Goal: Task Accomplishment & Management: Complete application form

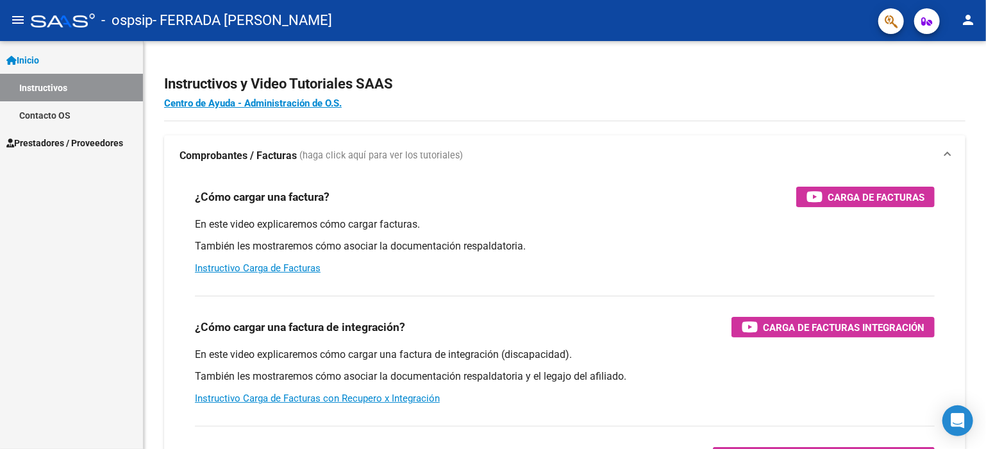
click at [46, 114] on link "Contacto OS" at bounding box center [71, 115] width 143 height 28
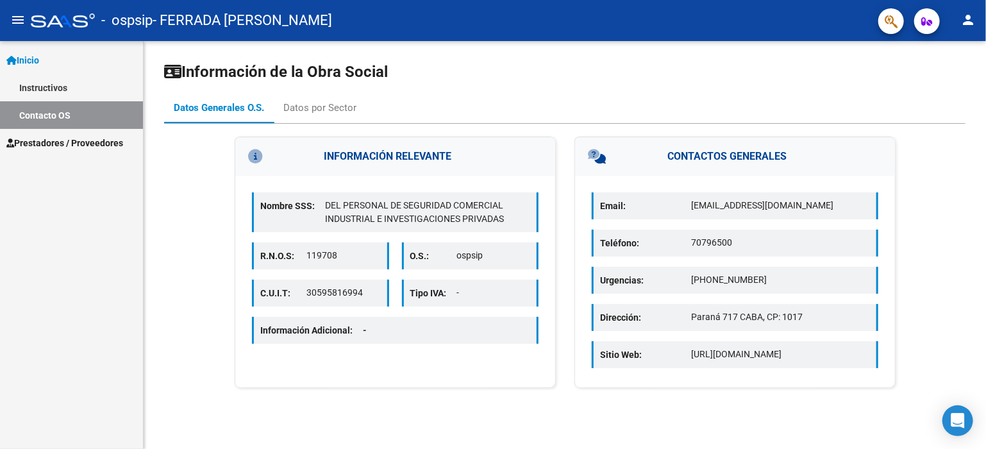
click at [112, 145] on span "Prestadores / Proveedores" at bounding box center [64, 143] width 117 height 14
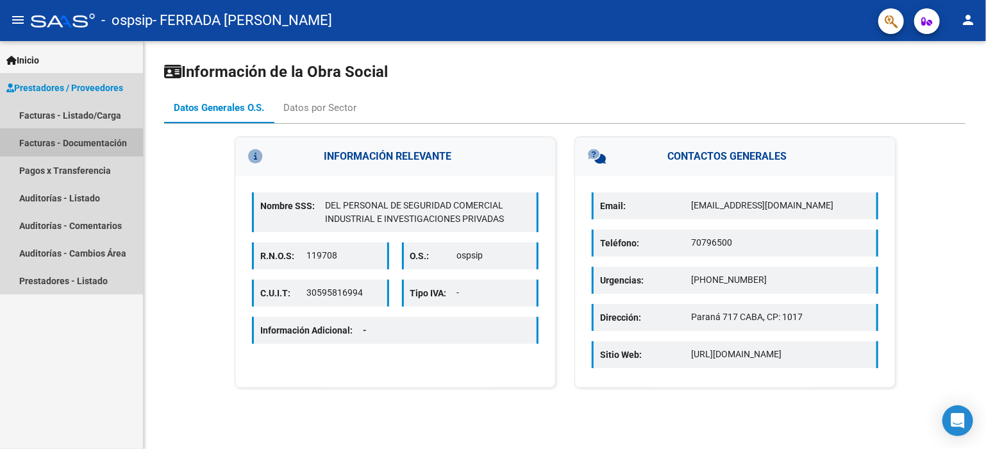
click at [95, 144] on link "Facturas - Documentación" at bounding box center [71, 143] width 143 height 28
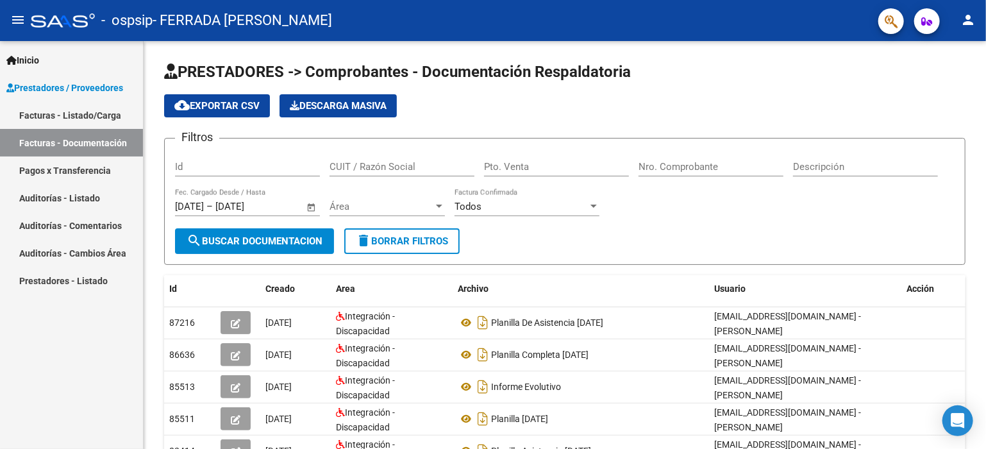
click at [103, 114] on link "Facturas - Listado/Carga" at bounding box center [71, 115] width 143 height 28
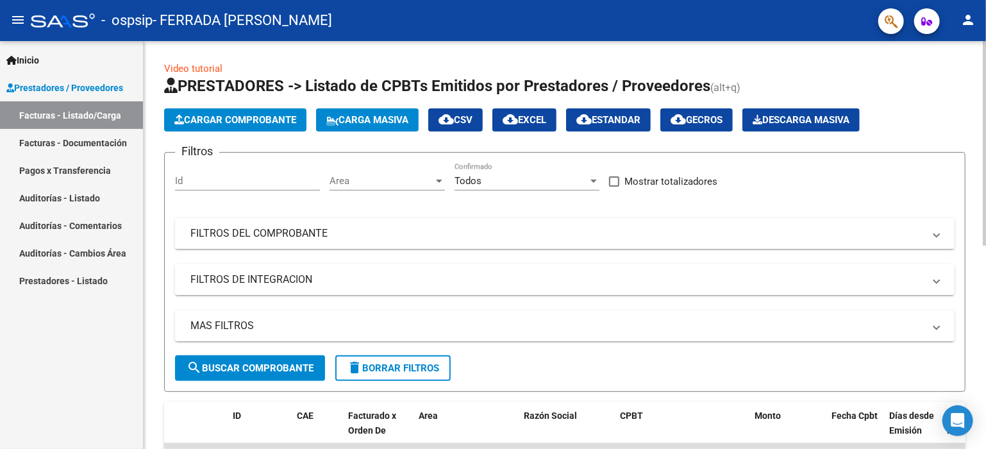
click at [274, 110] on button "Cargar Comprobante" at bounding box center [235, 119] width 142 height 23
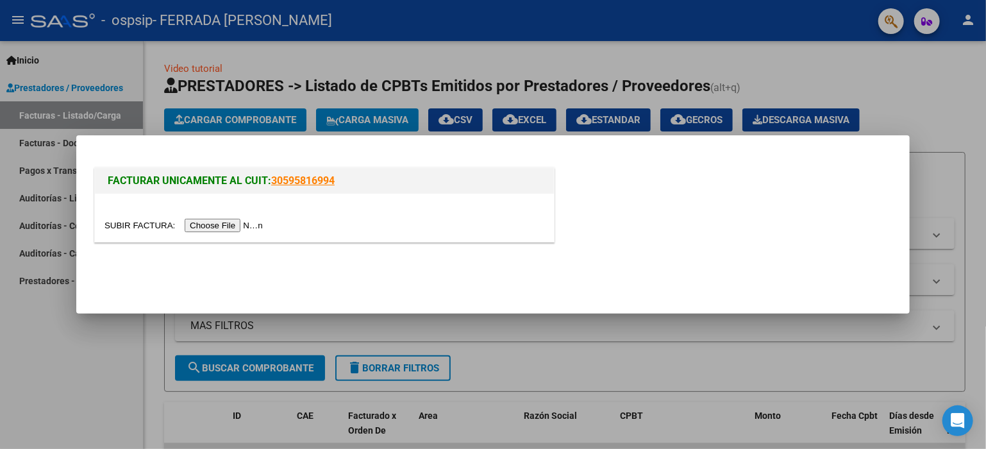
click at [221, 226] on input "file" at bounding box center [186, 225] width 162 height 13
click at [223, 222] on input "file" at bounding box center [186, 225] width 162 height 13
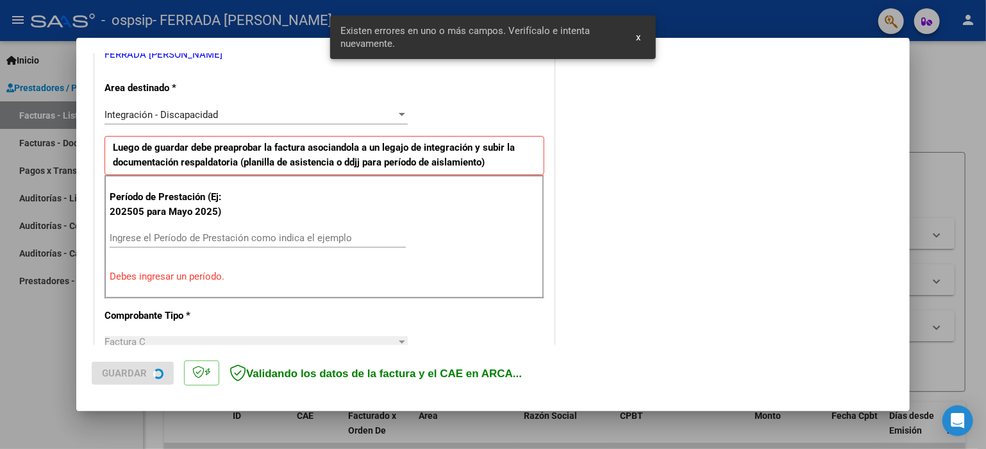
scroll to position [299, 0]
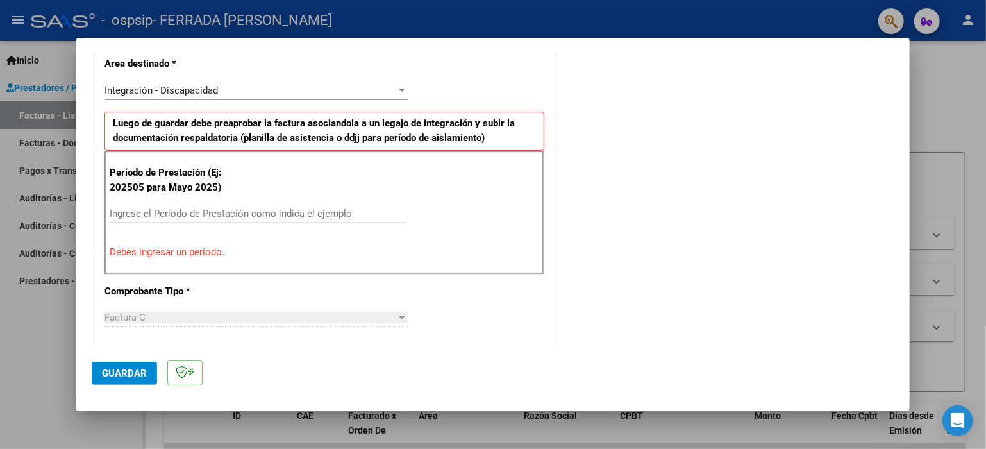
click at [210, 209] on input "Ingrese el Período de Prestación como indica el ejemplo" at bounding box center [258, 214] width 296 height 12
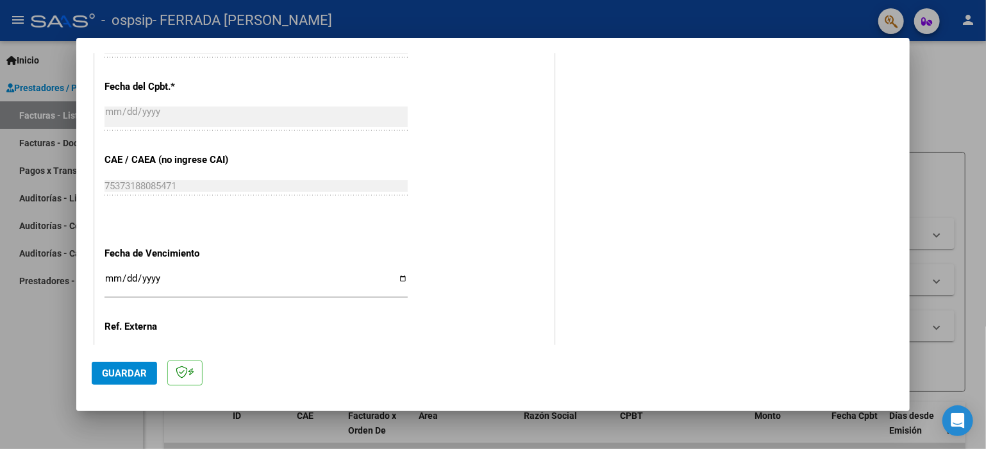
scroll to position [812, 0]
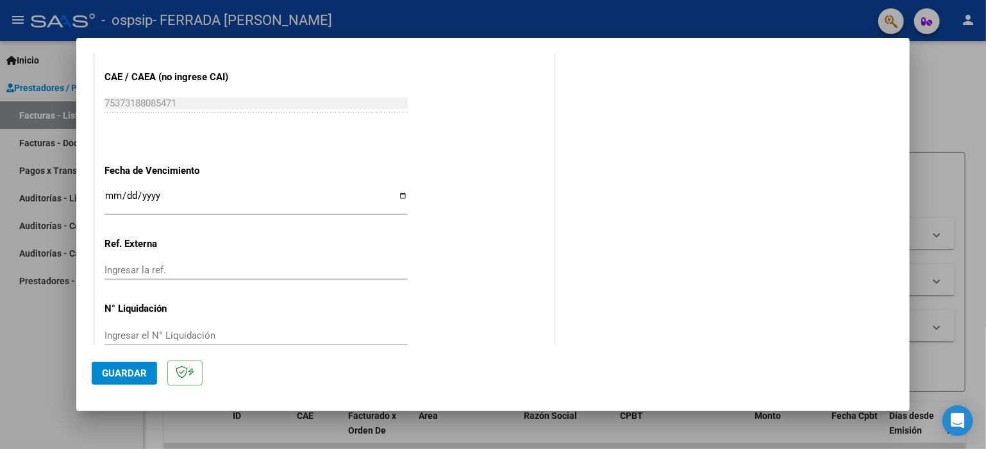
type input "202508"
click at [400, 196] on input "Ingresar la fecha" at bounding box center [256, 200] width 303 height 21
click at [124, 196] on input "Ingresar la fecha" at bounding box center [256, 200] width 303 height 21
click at [400, 193] on input "Ingresar la fecha" at bounding box center [256, 200] width 303 height 21
type input "[DATE]"
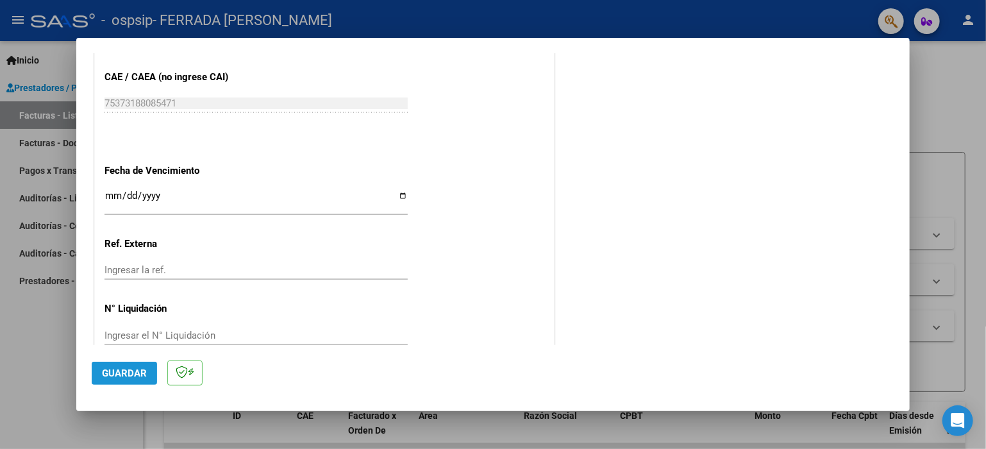
click at [133, 374] on span "Guardar" at bounding box center [124, 373] width 45 height 12
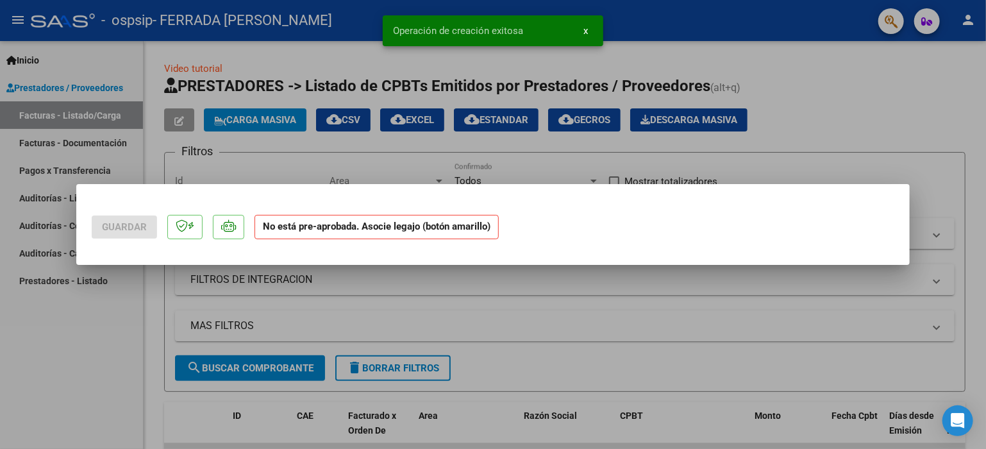
scroll to position [0, 0]
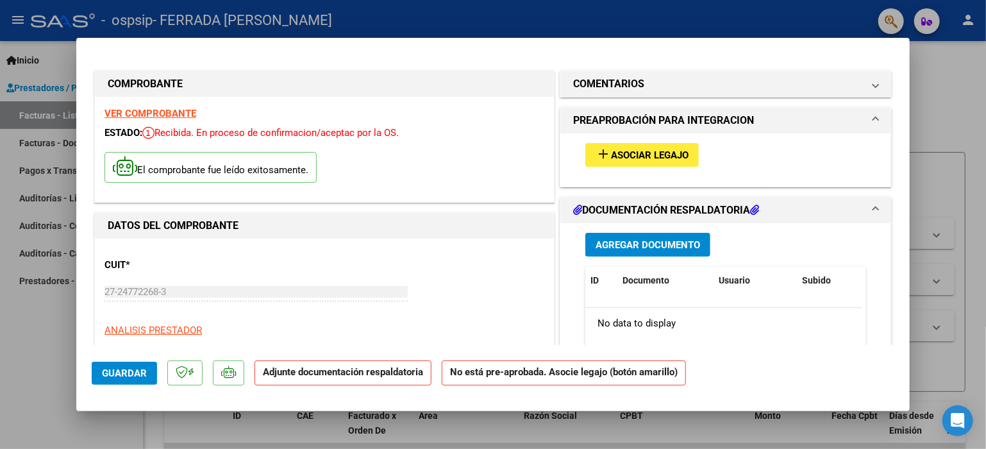
click at [654, 211] on h1 "DOCUMENTACIÓN RESPALDATORIA" at bounding box center [666, 210] width 186 height 15
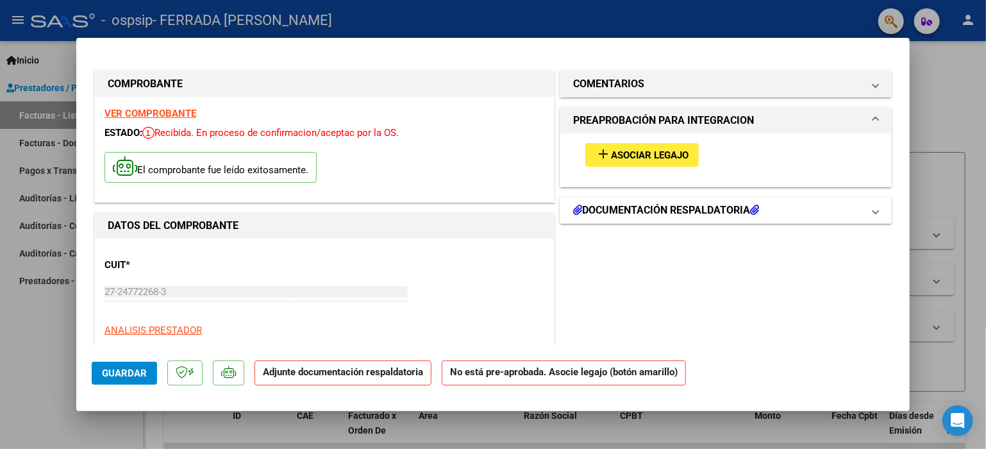
click at [691, 208] on h1 "DOCUMENTACIÓN RESPALDATORIA" at bounding box center [666, 210] width 186 height 15
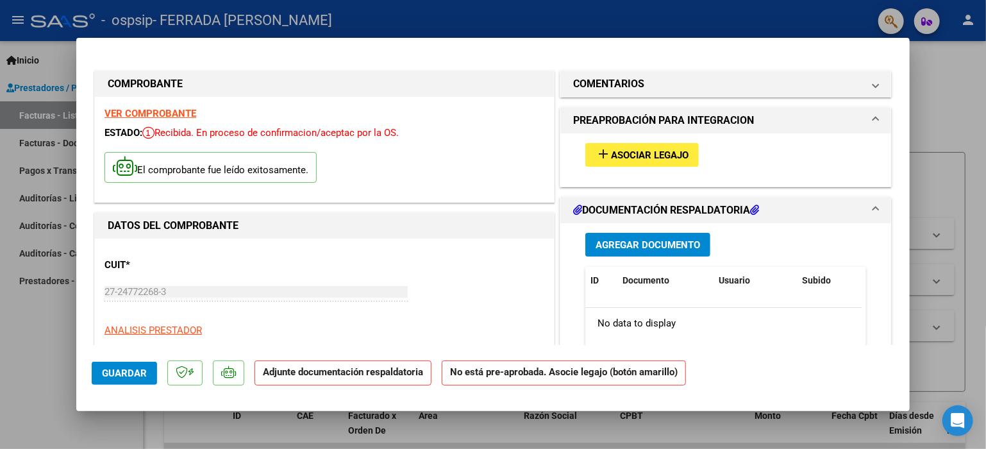
click at [678, 242] on span "Agregar Documento" at bounding box center [648, 245] width 105 height 12
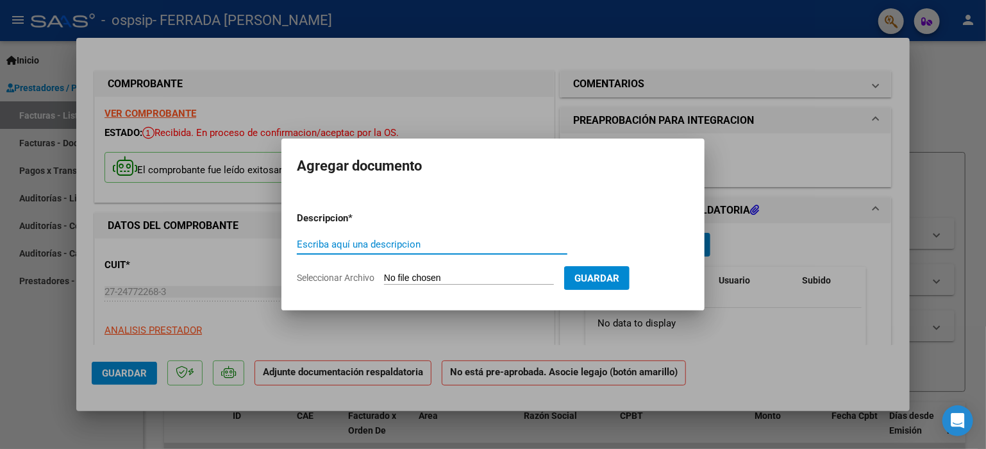
click at [398, 239] on input "Escriba aquí una descripcion" at bounding box center [432, 245] width 271 height 12
type input "planilla de asistencia [DATE]"
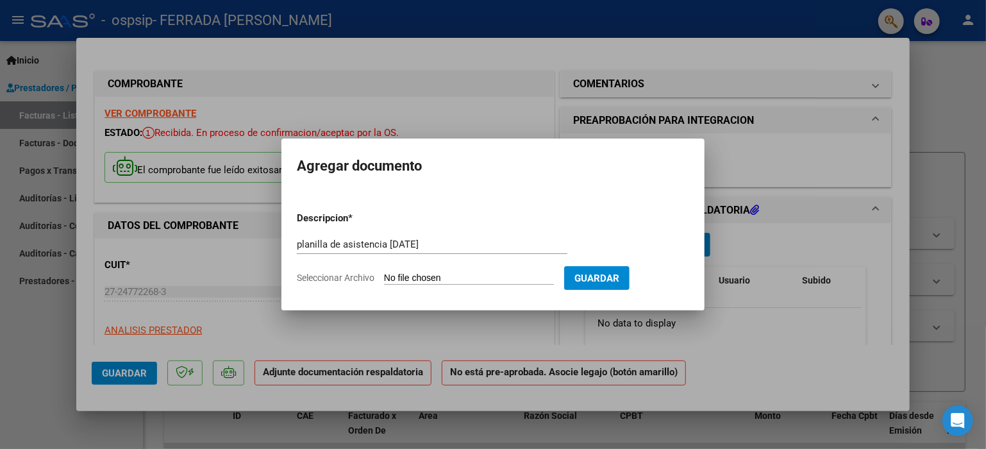
click at [423, 276] on input "Seleccionar Archivo" at bounding box center [469, 279] width 170 height 12
type input "C:\fakepath\planilla agosto 2025.pdf"
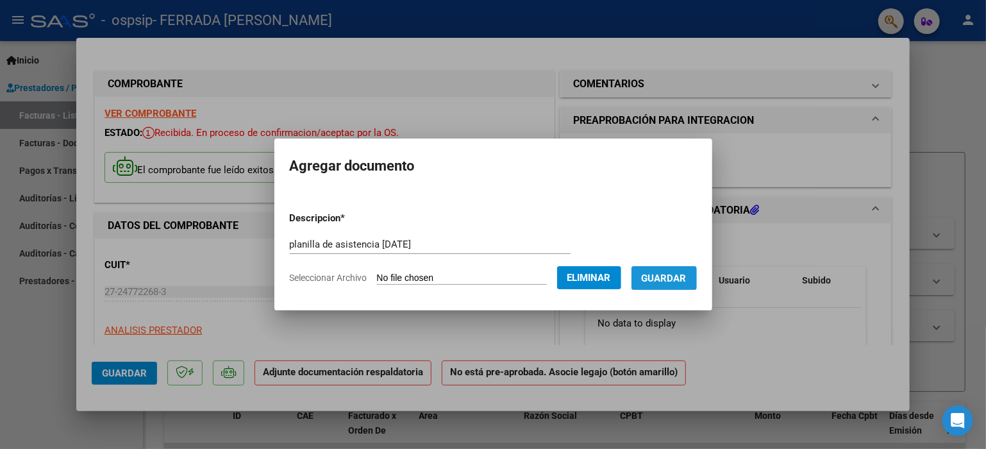
click at [671, 276] on span "Guardar" at bounding box center [664, 279] width 45 height 12
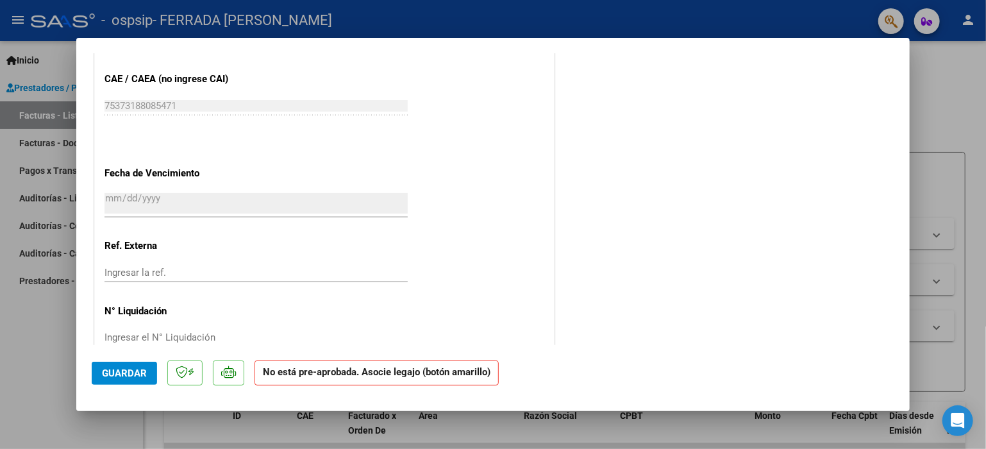
scroll to position [821, 0]
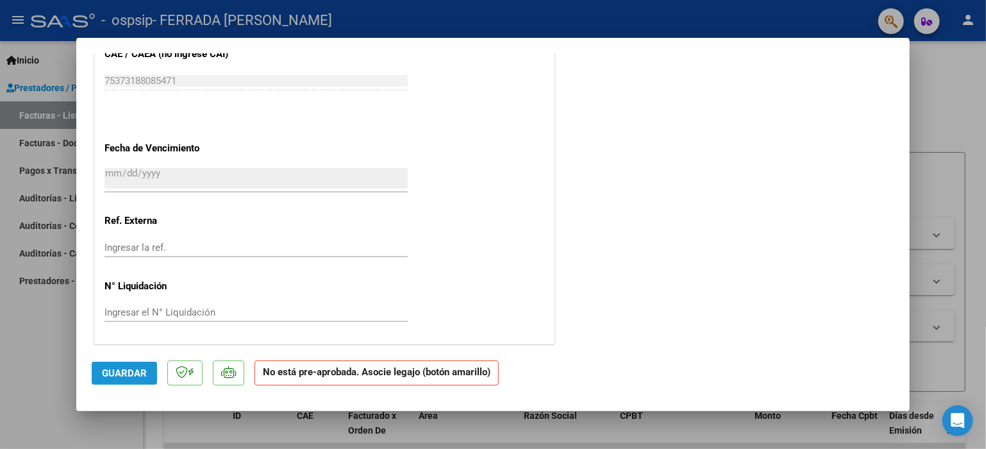
click at [118, 375] on span "Guardar" at bounding box center [124, 373] width 45 height 12
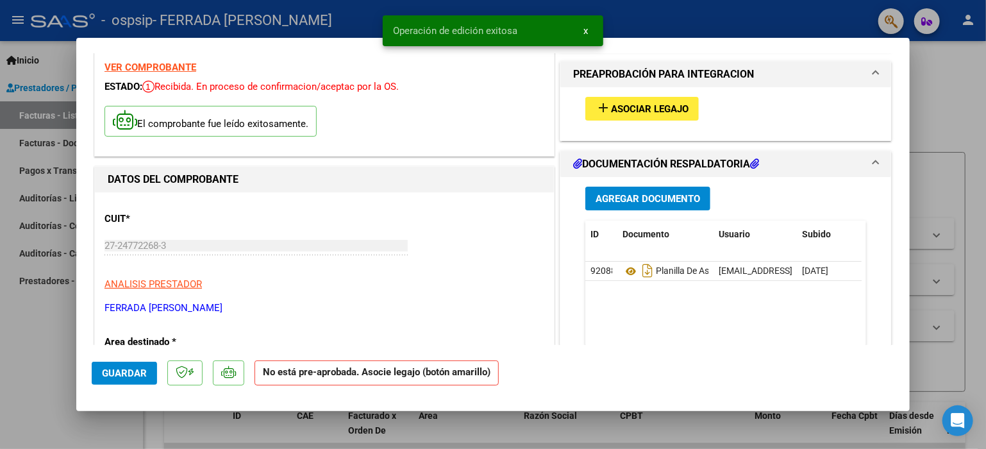
scroll to position [0, 0]
